Goal: Task Accomplishment & Management: Manage account settings

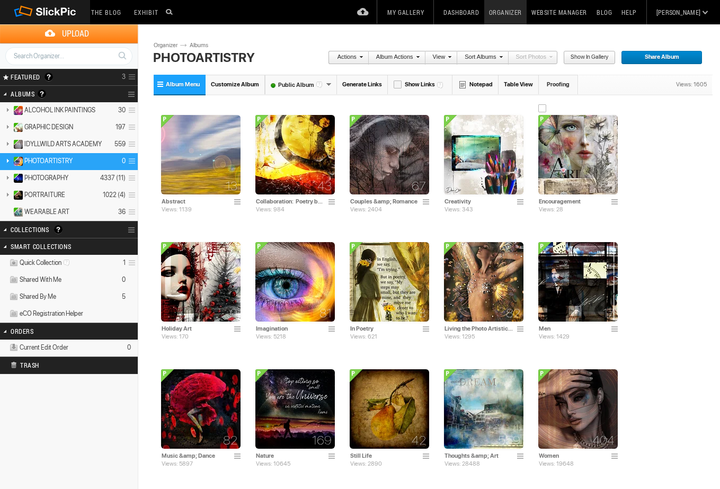
click at [581, 145] on img at bounding box center [577, 154] width 79 height 79
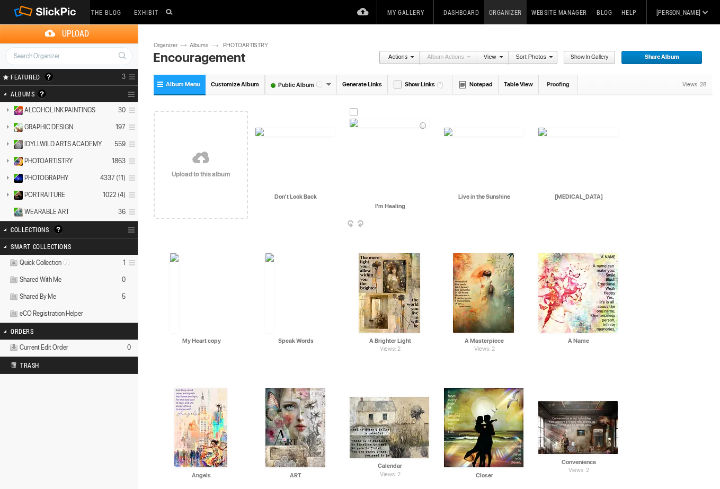
click at [428, 223] on span at bounding box center [428, 224] width 11 height 8
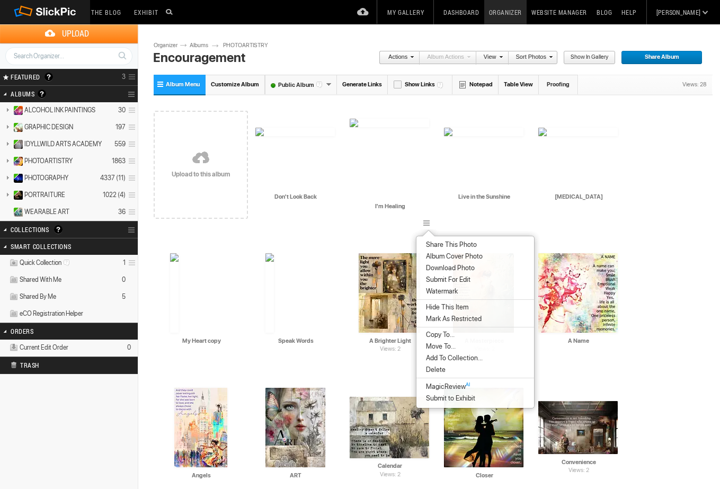
click at [435, 367] on span "Delete" at bounding box center [434, 370] width 23 height 8
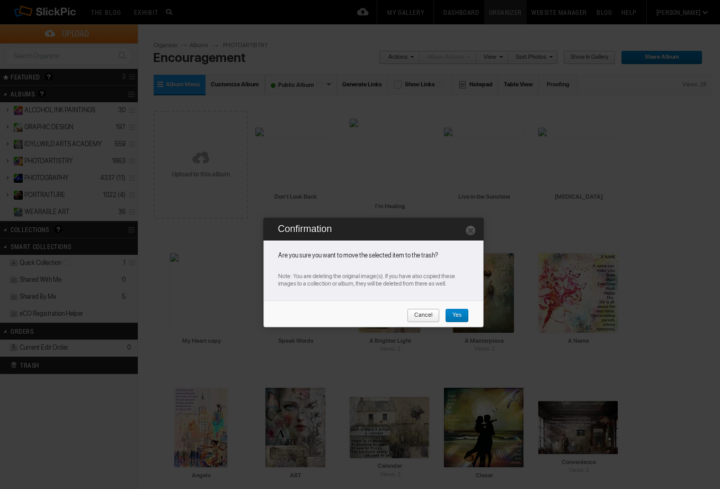
click at [453, 314] on span "Yes" at bounding box center [453, 316] width 16 height 14
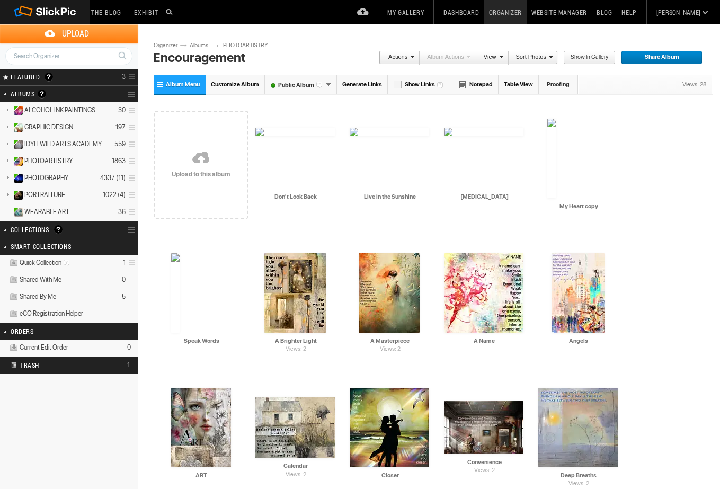
click at [523, 58] on link "Sort Photos" at bounding box center [531, 58] width 44 height 14
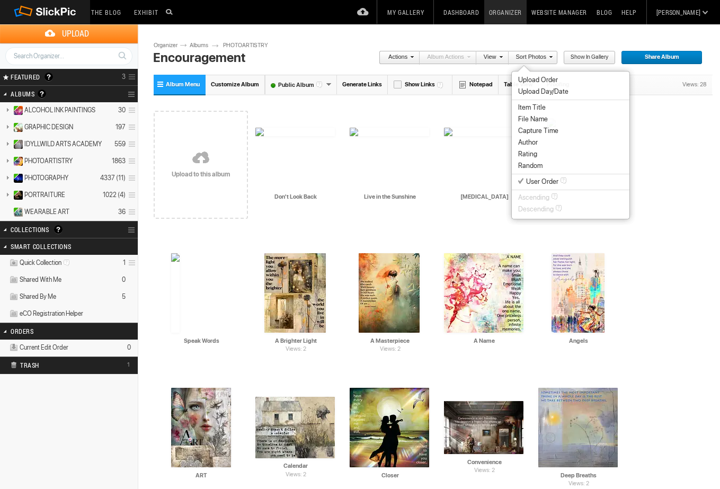
click at [523, 104] on span "Item Title" at bounding box center [532, 107] width 28 height 8
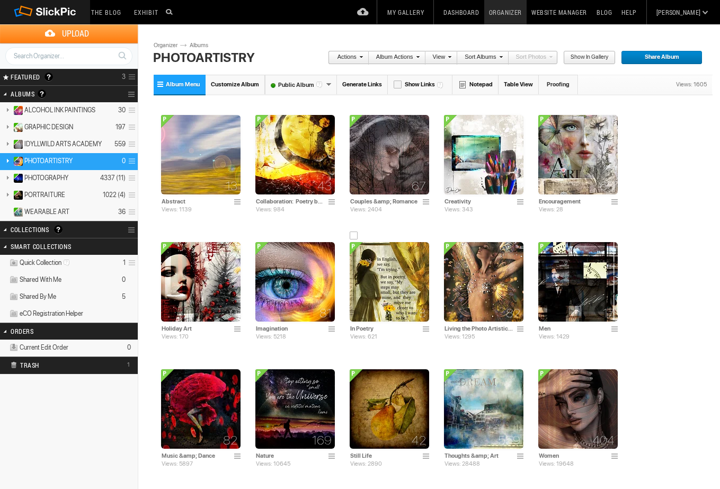
click at [401, 274] on img at bounding box center [389, 281] width 79 height 79
